Goal: Information Seeking & Learning: Learn about a topic

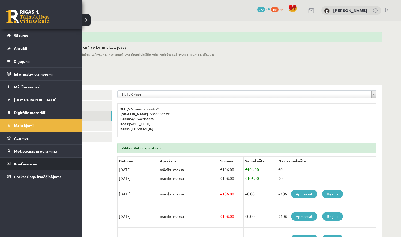
click at [19, 162] on span "Konferences" at bounding box center [25, 163] width 23 height 5
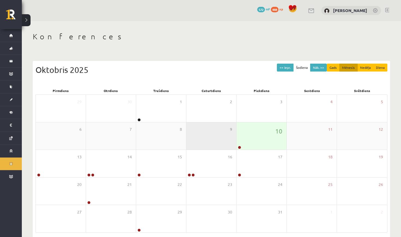
click at [207, 143] on div "9" at bounding box center [211, 135] width 50 height 27
click at [203, 145] on div "9" at bounding box center [211, 135] width 50 height 27
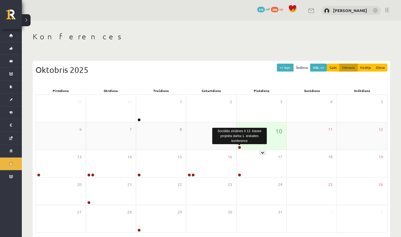
click at [239, 147] on link at bounding box center [239, 147] width 3 height 3
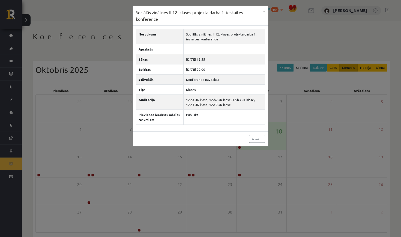
click at [66, 116] on div "Sociālās zinātnes II 12. klases projekta darba 1. ieskaites konference × Nosauk…" at bounding box center [200, 118] width 401 height 237
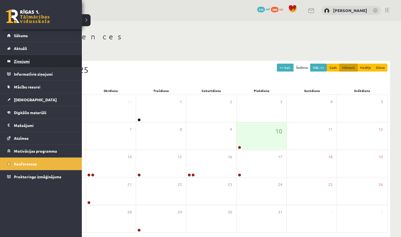
click at [25, 62] on legend "Ziņojumi 1" at bounding box center [44, 61] width 61 height 13
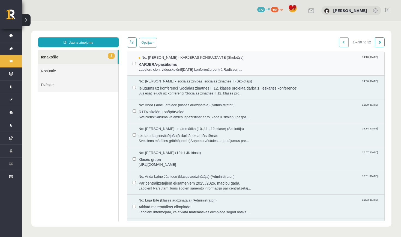
click at [144, 70] on span "Labdien, cien. vidusskolēni!11. oktobrī konferenču centrā Radisson ..." at bounding box center [259, 69] width 240 height 5
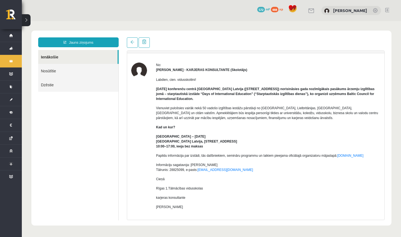
scroll to position [14, 0]
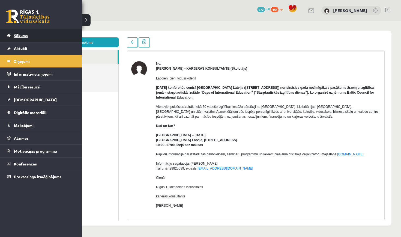
click at [20, 37] on span "Sākums" at bounding box center [21, 35] width 14 height 5
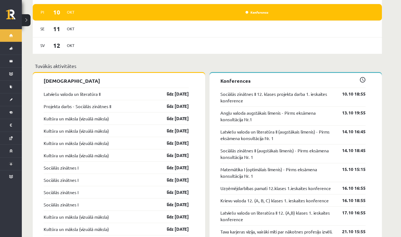
scroll to position [444, 0]
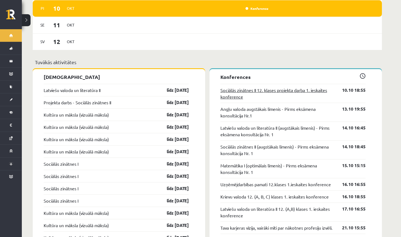
click at [228, 89] on link "Sociālās zinātnes II 12. klases projekta darba 1. ieskaites konference" at bounding box center [276, 93] width 113 height 13
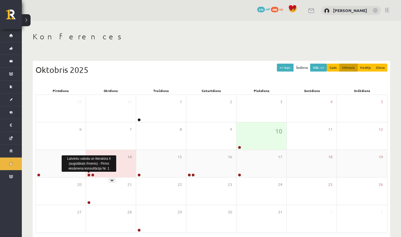
click at [90, 175] on link at bounding box center [88, 174] width 3 height 3
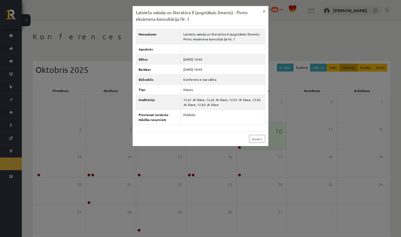
click at [265, 12] on button "×" at bounding box center [264, 11] width 9 height 10
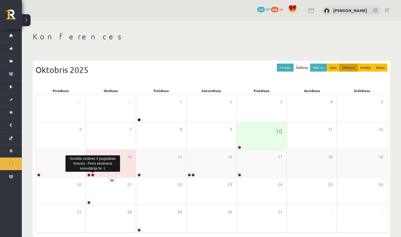
click at [92, 174] on link at bounding box center [92, 174] width 3 height 3
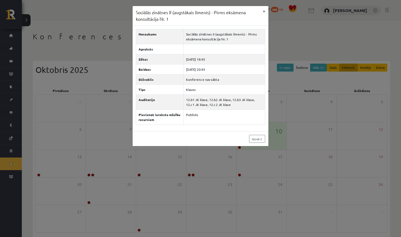
click at [265, 10] on button "×" at bounding box center [264, 11] width 9 height 10
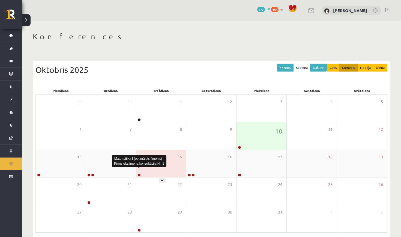
click at [139, 174] on link at bounding box center [138, 174] width 3 height 3
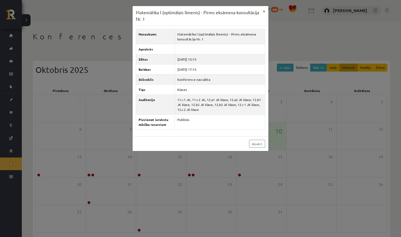
click at [265, 11] on button "×" at bounding box center [264, 11] width 9 height 10
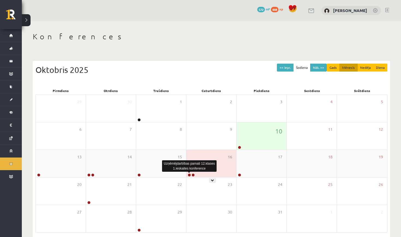
click at [189, 175] on link at bounding box center [189, 174] width 3 height 3
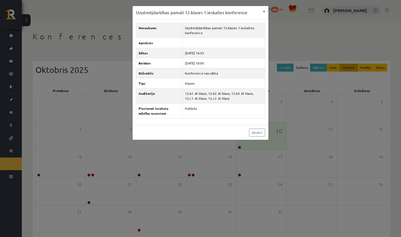
click at [265, 12] on button "×" at bounding box center [264, 11] width 9 height 10
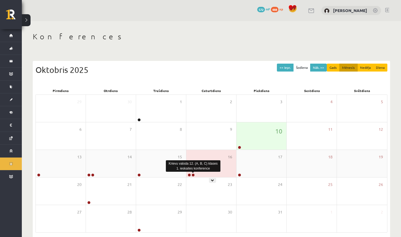
click at [194, 174] on link at bounding box center [192, 174] width 3 height 3
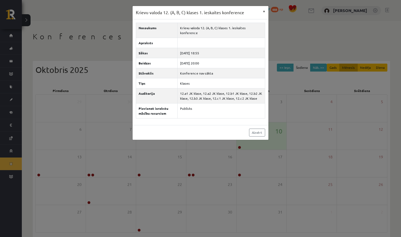
click at [267, 10] on button "×" at bounding box center [264, 11] width 9 height 10
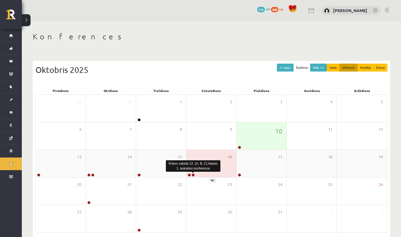
click at [194, 174] on link at bounding box center [192, 174] width 3 height 3
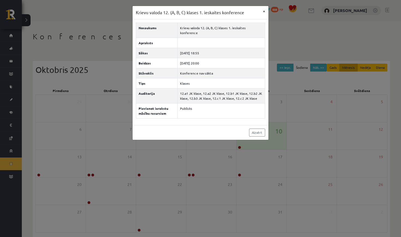
click at [266, 10] on button "×" at bounding box center [264, 11] width 9 height 10
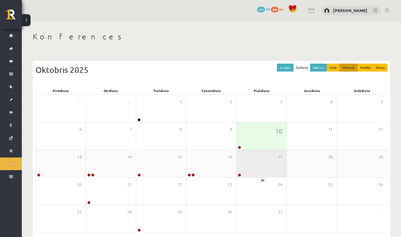
click at [241, 175] on div at bounding box center [238, 175] width 5 height 4
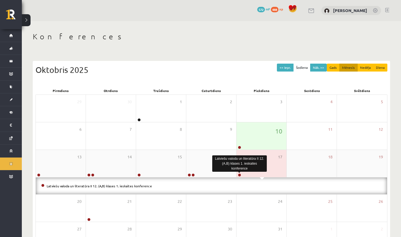
click at [238, 175] on link at bounding box center [239, 174] width 3 height 3
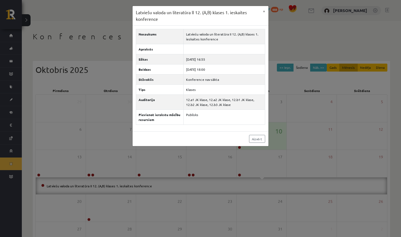
click at [279, 117] on div "Latviešu valoda un literatūra II 12. (A,B) klases 1. ieskaites konference × Nos…" at bounding box center [200, 118] width 401 height 237
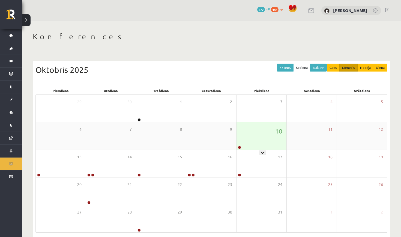
click at [248, 146] on div "10" at bounding box center [261, 135] width 50 height 27
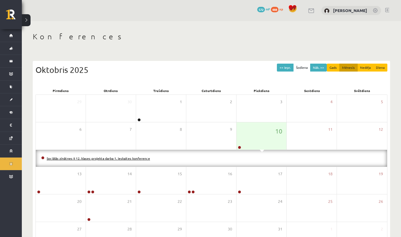
click at [141, 159] on link "Sociālās zinātnes II 12. klases projekta darba 1. ieskaites konference" at bounding box center [98, 158] width 103 height 4
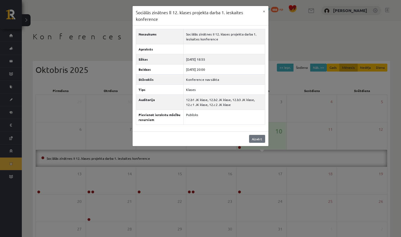
click at [252, 140] on link "Aizvērt" at bounding box center [257, 139] width 16 height 8
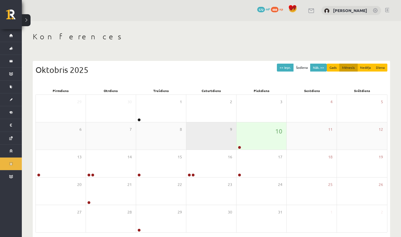
click at [205, 141] on div "9" at bounding box center [211, 135] width 50 height 27
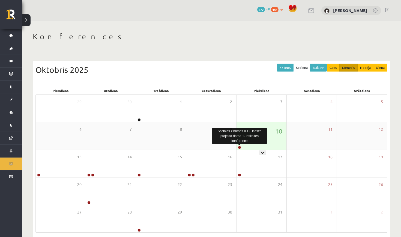
click at [240, 148] on link at bounding box center [239, 147] width 3 height 3
